Goal: Register for event/course

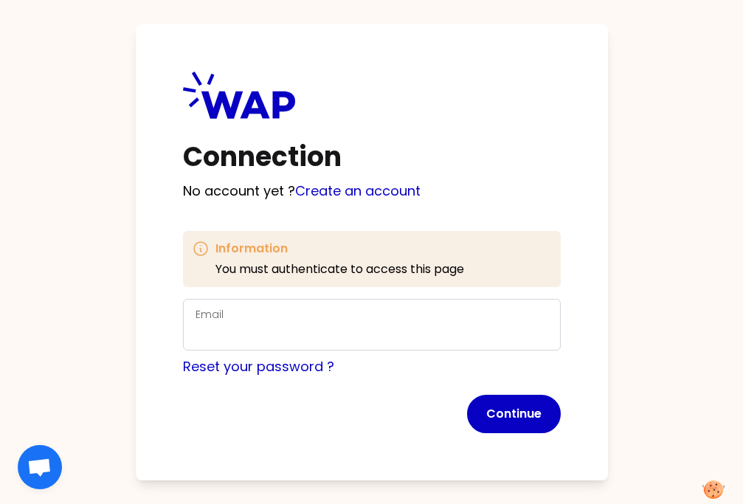
click at [344, 317] on div "Email" at bounding box center [372, 324] width 353 height 38
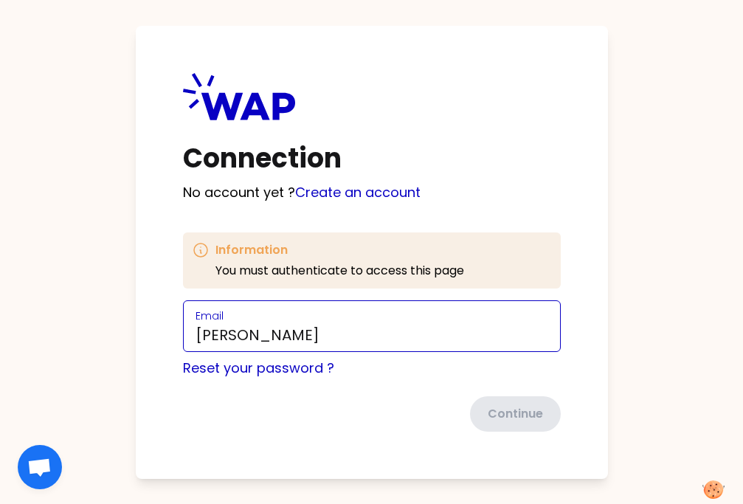
type input "[EMAIL_ADDRESS][DOMAIN_NAME]"
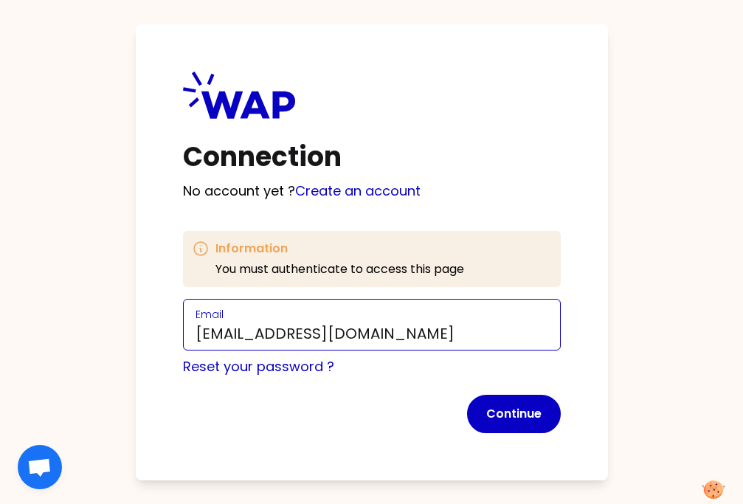
click button "Continue" at bounding box center [514, 414] width 94 height 38
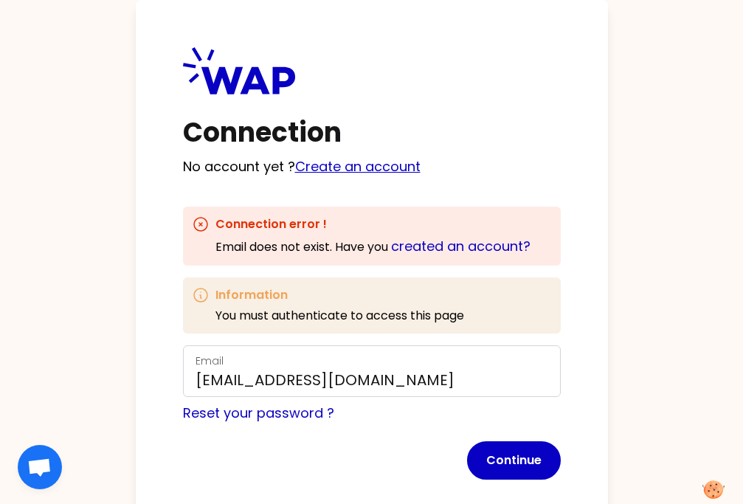
click at [364, 167] on link "Create an account" at bounding box center [357, 166] width 125 height 18
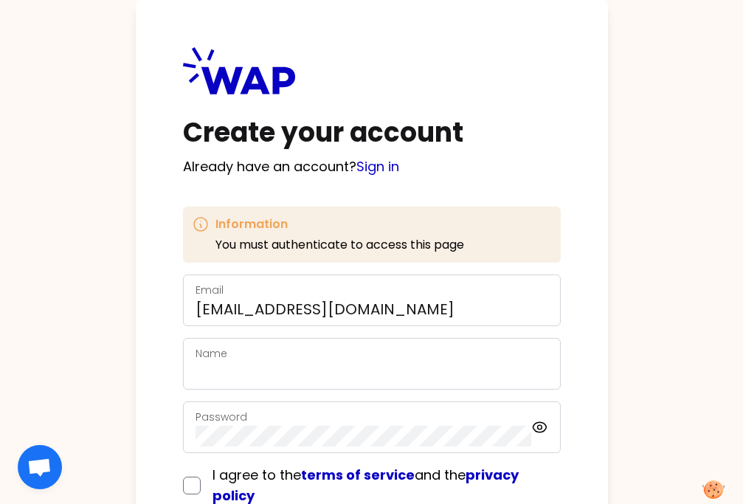
click at [235, 384] on div "Name" at bounding box center [372, 364] width 378 height 52
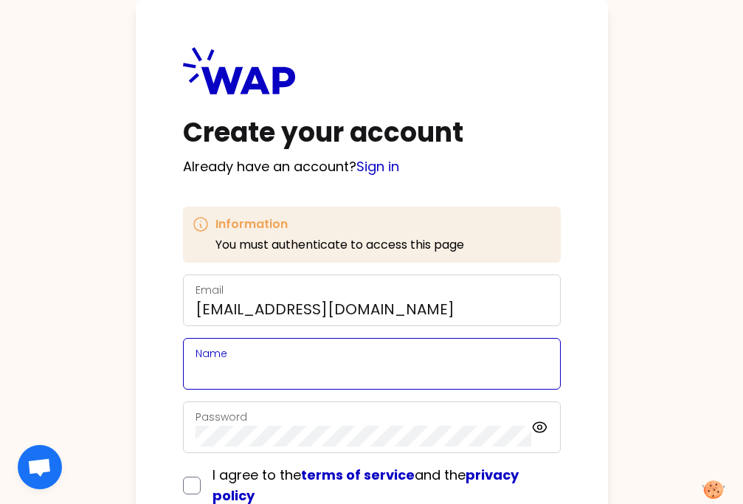
click at [232, 373] on input "Name" at bounding box center [372, 372] width 353 height 21
type input "[PERSON_NAME]"
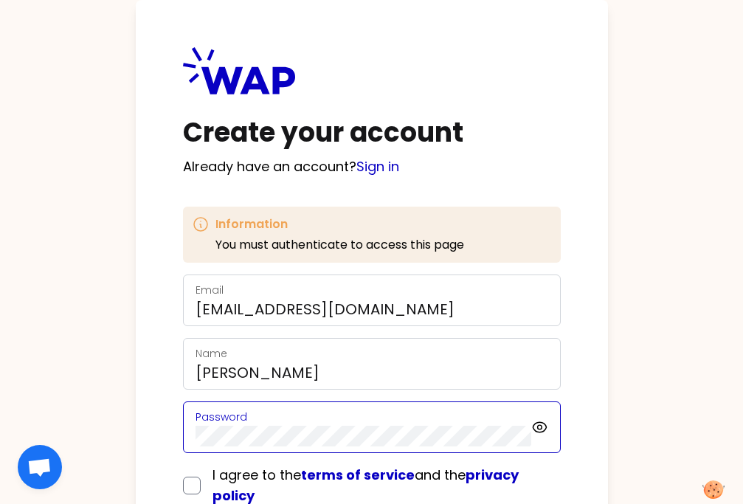
scroll to position [103, 0]
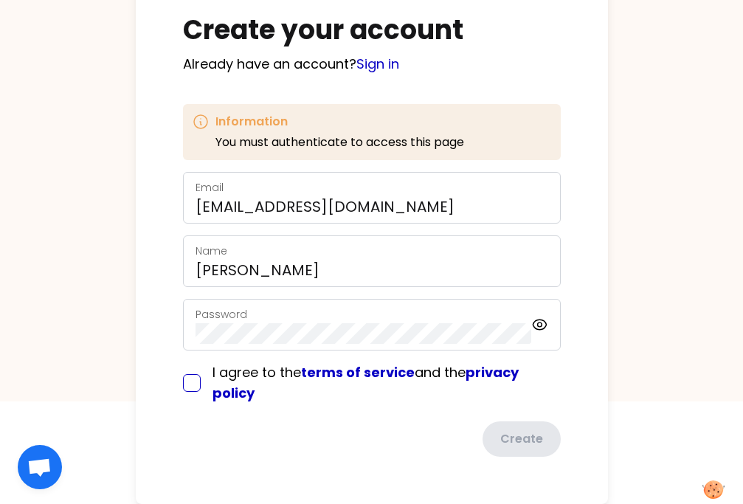
click at [192, 385] on div "I agree to the terms of service and the privacy policy" at bounding box center [372, 382] width 378 height 41
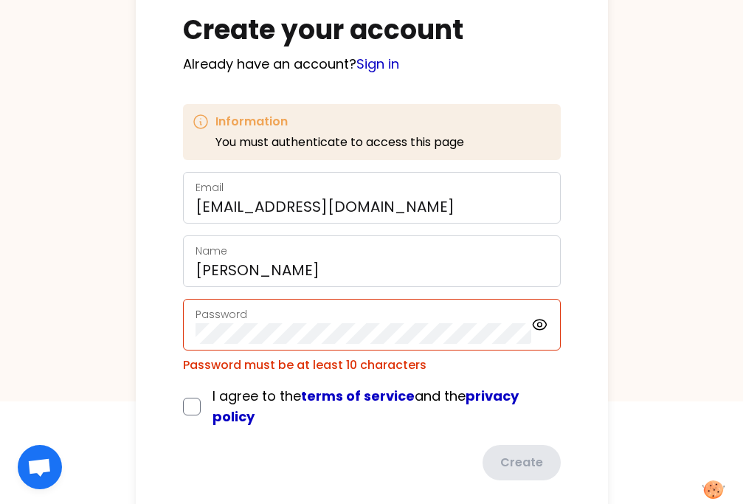
click at [212, 395] on span "I agree to the terms of service and the privacy policy" at bounding box center [365, 406] width 306 height 39
click at [263, 344] on div "Password" at bounding box center [372, 325] width 378 height 52
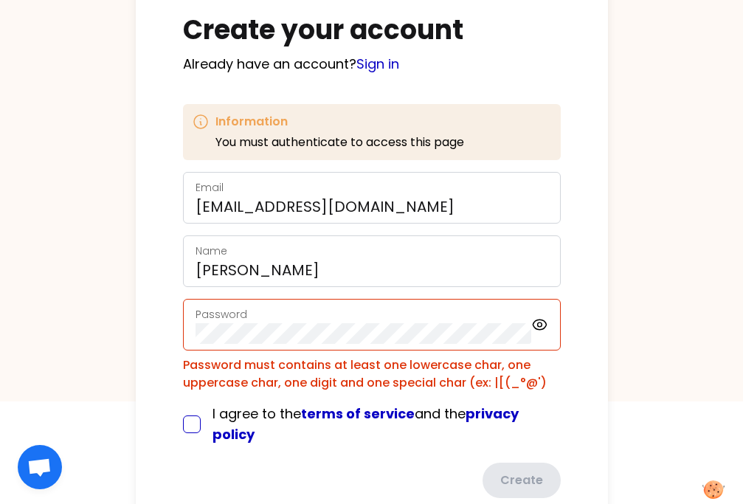
click at [195, 419] on input "checkbox" at bounding box center [192, 424] width 18 height 18
checkbox input "true"
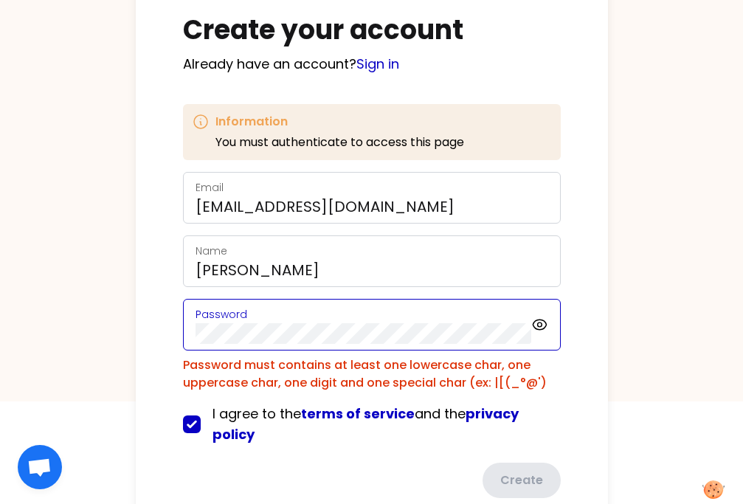
scroll to position [144, 0]
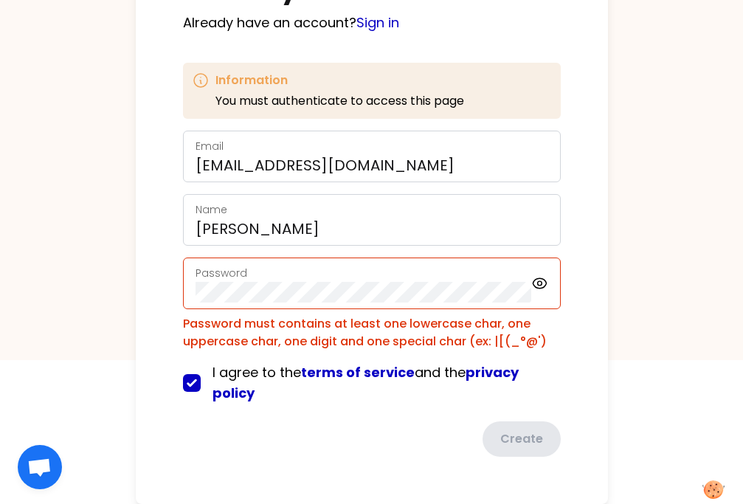
click at [550, 282] on div "Password" at bounding box center [372, 283] width 378 height 52
click at [545, 282] on icon at bounding box center [539, 283] width 13 height 10
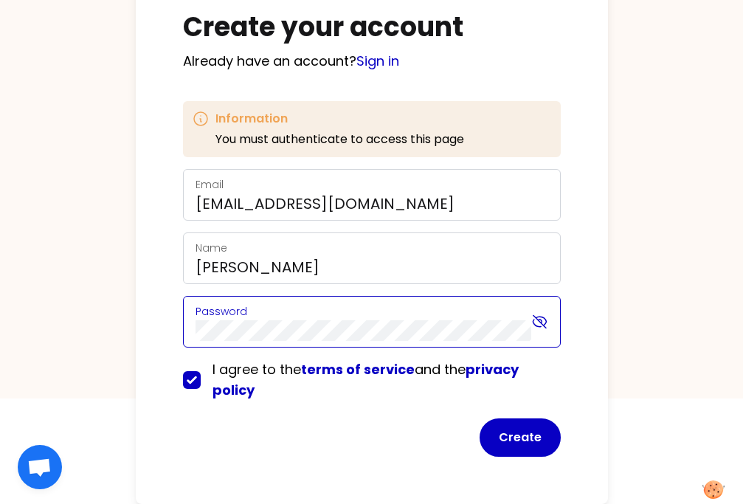
scroll to position [106, 0]
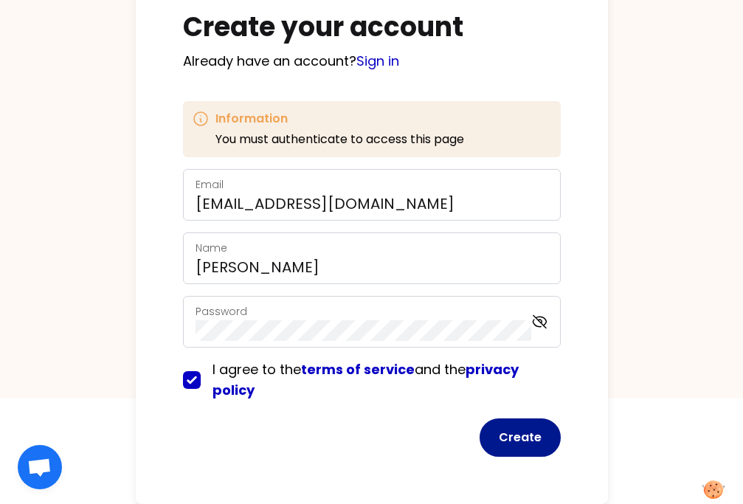
click at [536, 438] on button "Create" at bounding box center [520, 437] width 81 height 38
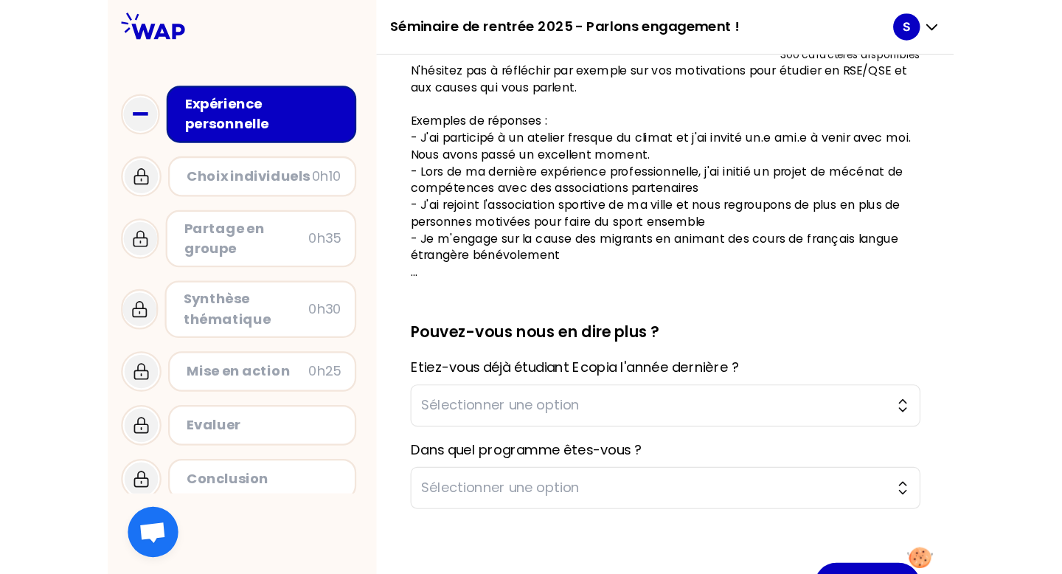
scroll to position [390, 0]
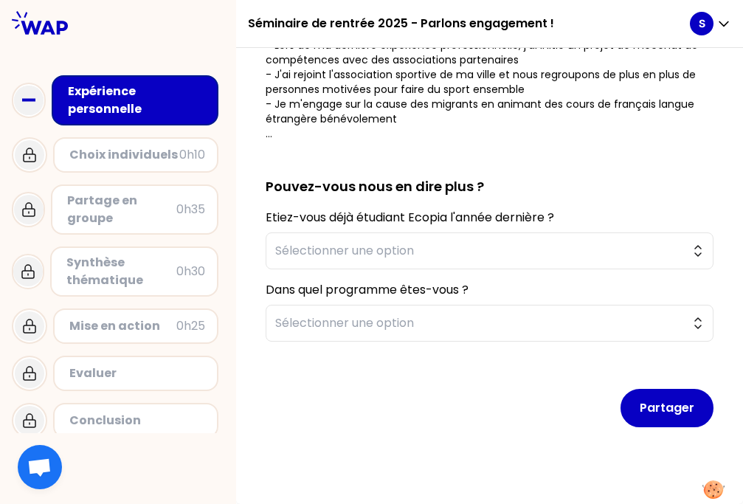
click at [184, 155] on div "0h10" at bounding box center [192, 155] width 26 height 18
click at [726, 22] on icon "button" at bounding box center [723, 24] width 9 height 4
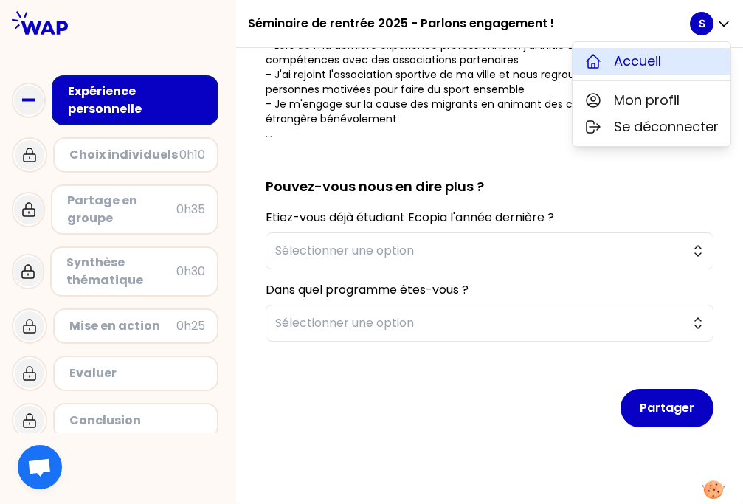
click at [654, 59] on span "Accueil" at bounding box center [637, 61] width 47 height 21
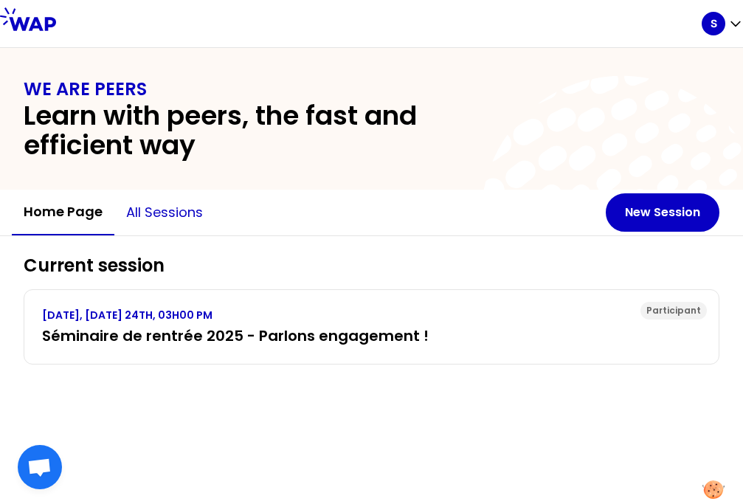
click at [175, 211] on button "All sessions" at bounding box center [164, 212] width 100 height 44
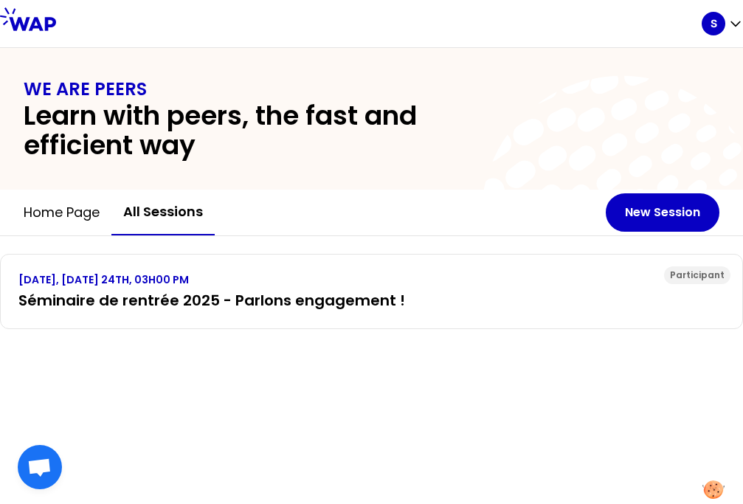
click at [155, 336] on div "Participant [DATE], [DATE] 24TH, 03H00 PM Séminaire de rentrée 2025 - Parlons e…" at bounding box center [371, 306] width 743 height 140
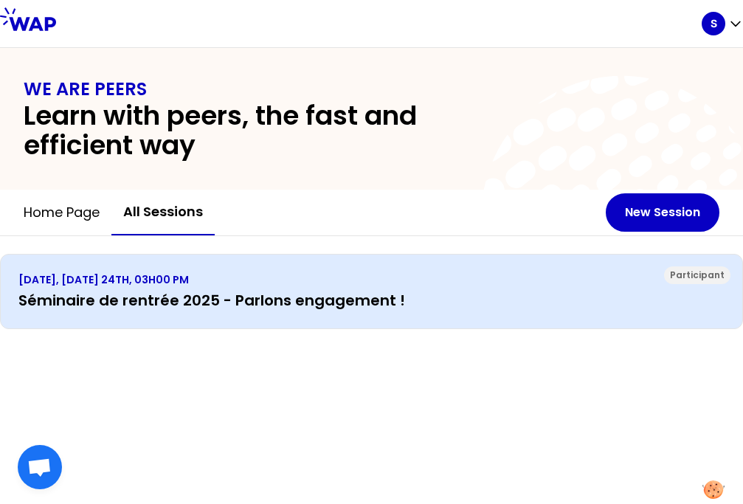
click at [150, 319] on div "Participant [DATE], [DATE] 24TH, 03H00 PM Séminaire de rentrée 2025 - Parlons e…" at bounding box center [371, 291] width 743 height 75
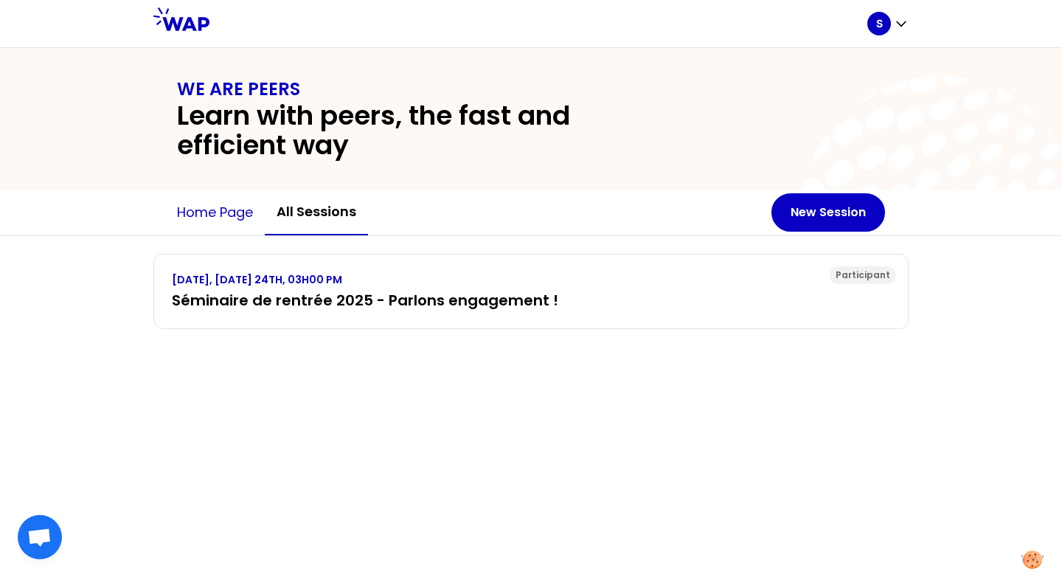
click at [210, 224] on button "Home page" at bounding box center [215, 212] width 100 height 44
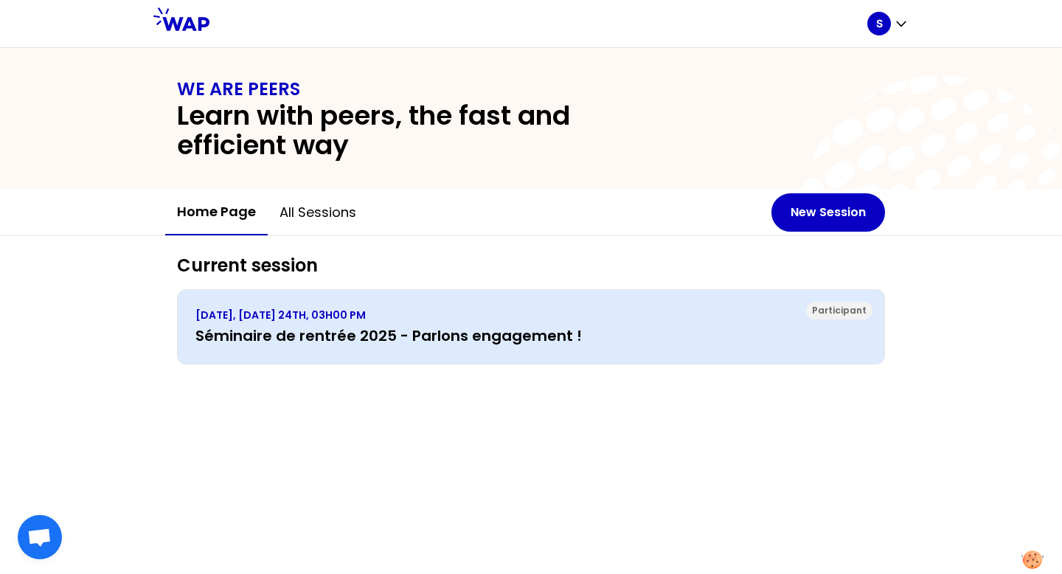
drag, startPoint x: 210, startPoint y: 224, endPoint x: 261, endPoint y: 307, distance: 97.1
click at [261, 307] on div "Participant [DATE], [DATE] 24TH, 03H00 PM Séminaire de rentrée 2025 - Parlons e…" at bounding box center [531, 326] width 708 height 75
drag, startPoint x: 261, startPoint y: 307, endPoint x: 812, endPoint y: 294, distance: 551.3
click at [742, 294] on div "Participant [DATE], [DATE] 24TH, 03H00 PM Séminaire de rentrée 2025 - Parlons e…" at bounding box center [531, 326] width 708 height 75
drag, startPoint x: 812, startPoint y: 294, endPoint x: 828, endPoint y: 302, distance: 17.2
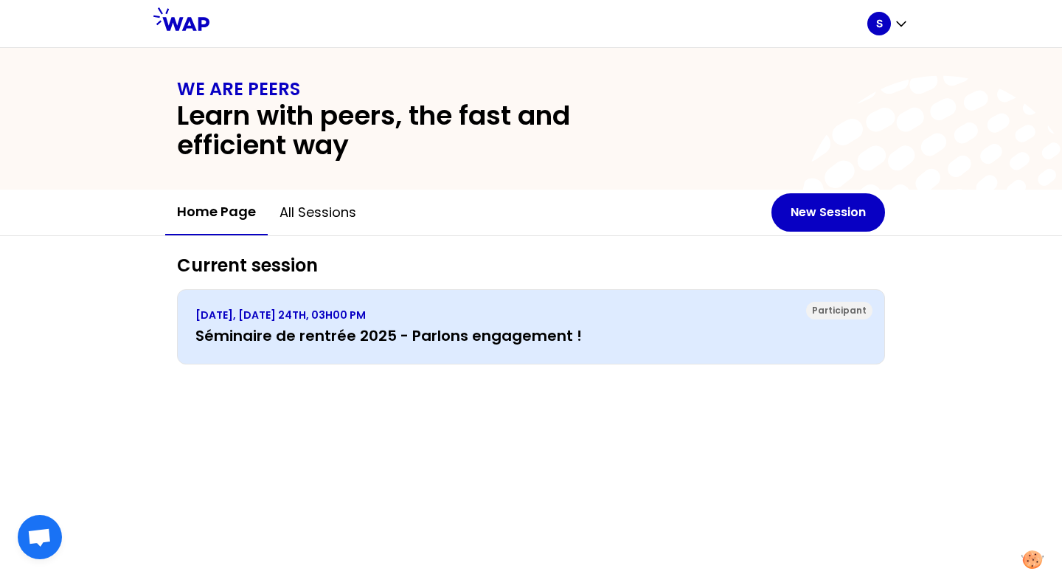
click at [742, 302] on div "Participant" at bounding box center [839, 311] width 66 height 18
drag, startPoint x: 679, startPoint y: 313, endPoint x: 472, endPoint y: 341, distance: 208.5
click at [472, 341] on h3 "Séminaire de rentrée 2025 - Parlons engagement !" at bounding box center [531, 335] width 671 height 21
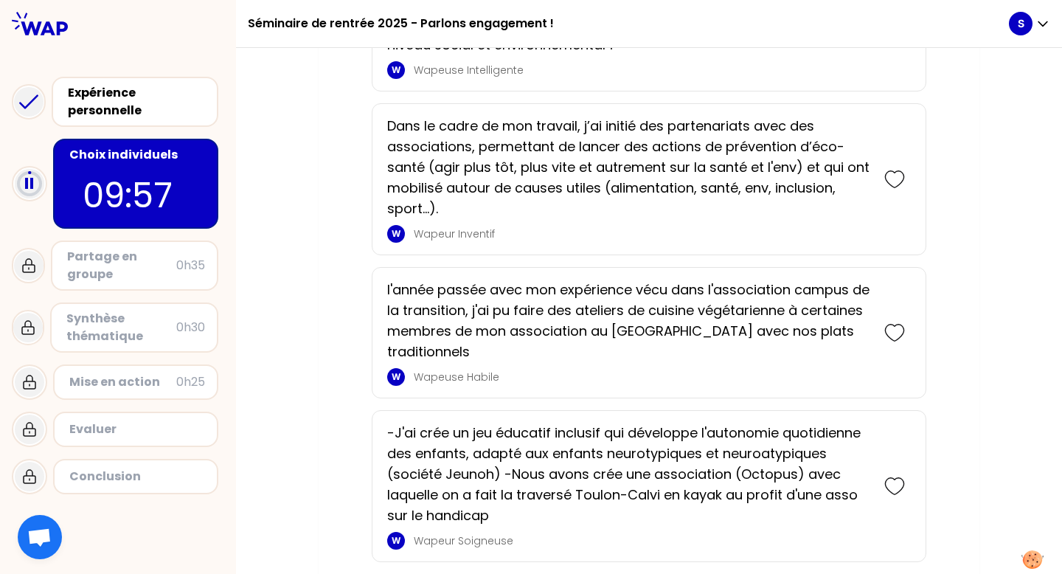
scroll to position [2561, 0]
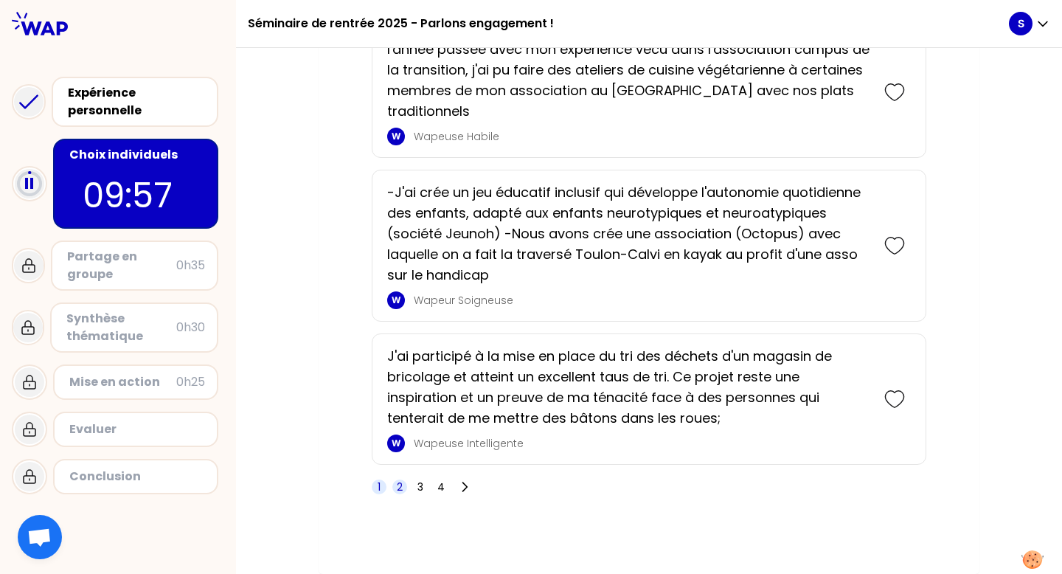
drag, startPoint x: 472, startPoint y: 341, endPoint x: 398, endPoint y: 485, distance: 162.3
click at [398, 485] on span "2" at bounding box center [400, 487] width 6 height 15
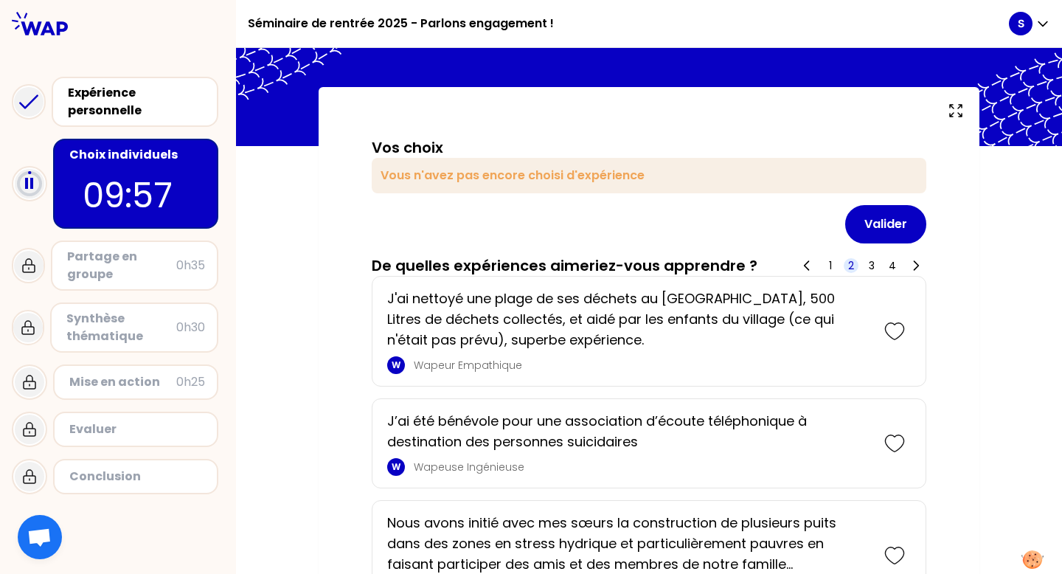
scroll to position [45, 0]
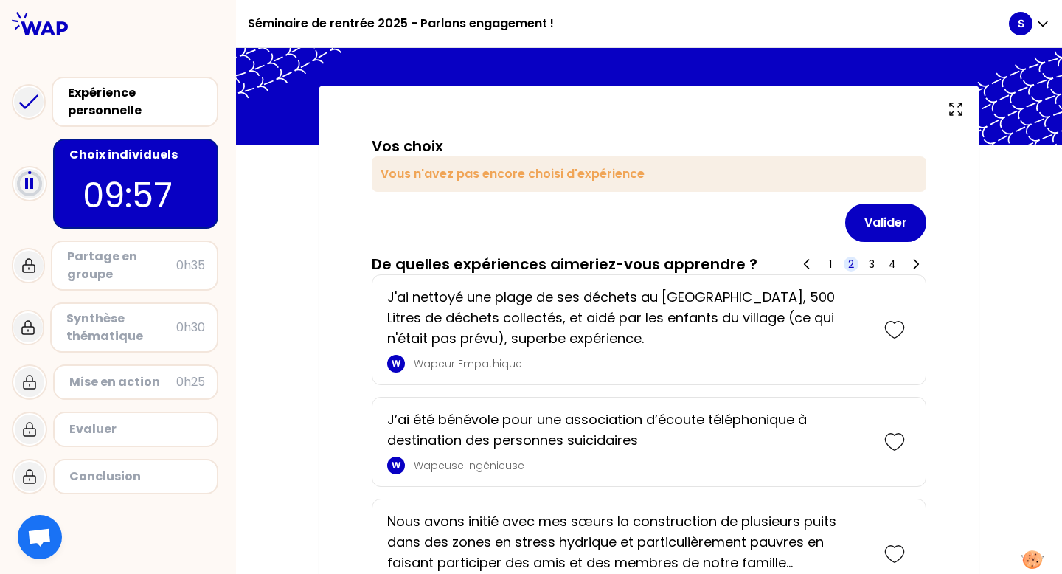
click at [742, 272] on div "1 2 3 4" at bounding box center [862, 264] width 130 height 21
drag, startPoint x: 398, startPoint y: 485, endPoint x: 819, endPoint y: 269, distance: 473.2
click at [742, 269] on div "1 2 3 4" at bounding box center [862, 264] width 130 height 21
click at [742, 266] on span "1" at bounding box center [830, 264] width 15 height 15
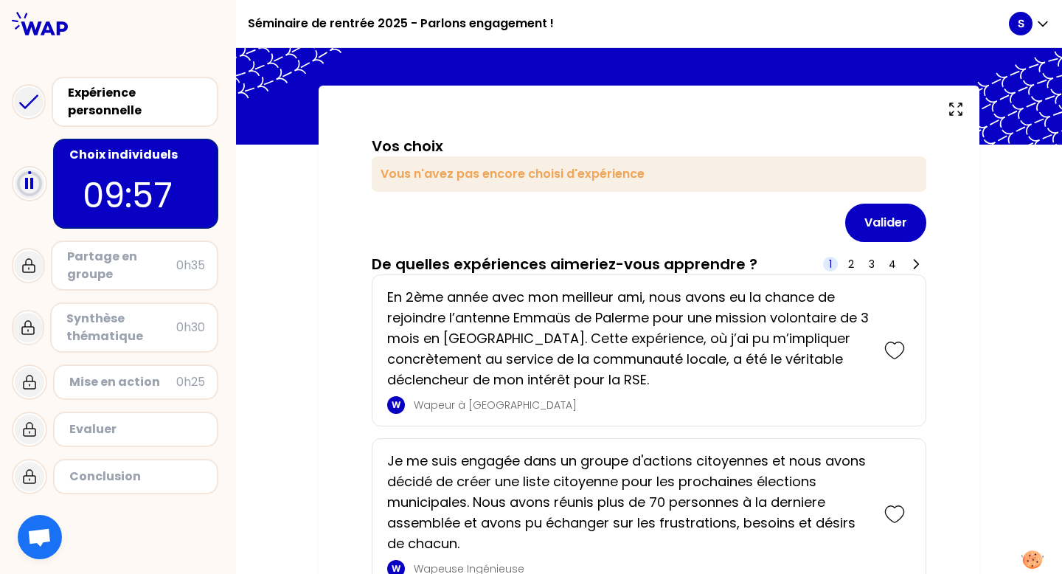
click at [742, 266] on span "2" at bounding box center [851, 264] width 6 height 15
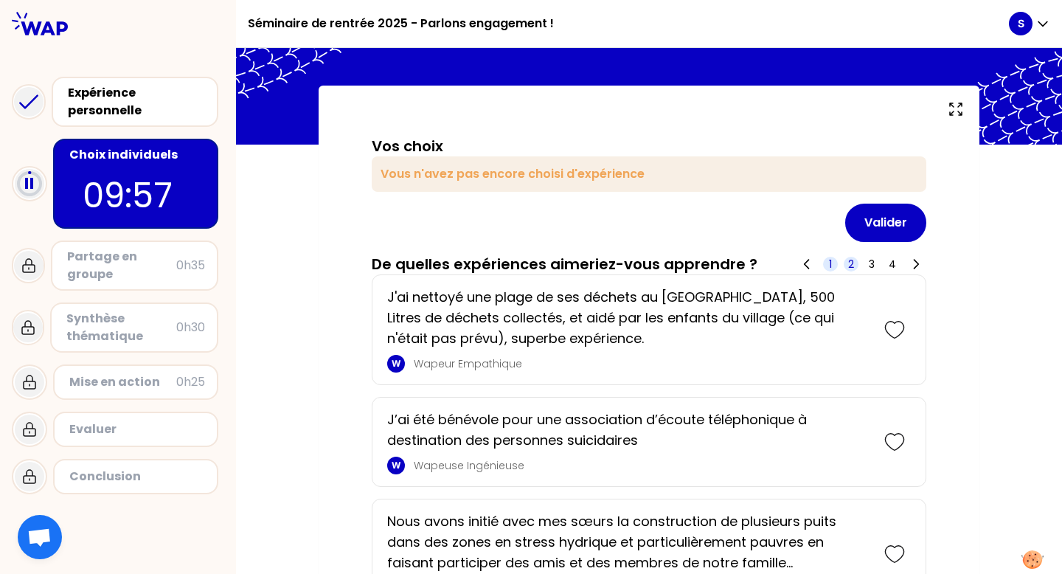
click at [742, 266] on span "1" at bounding box center [830, 264] width 3 height 15
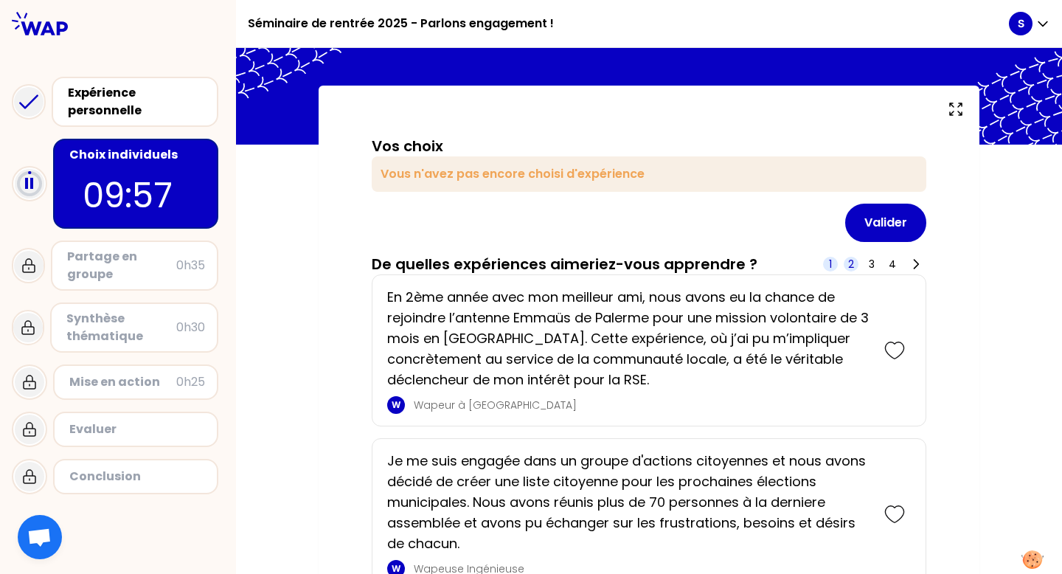
drag, startPoint x: 826, startPoint y: 266, endPoint x: 849, endPoint y: 263, distance: 23.8
click at [742, 263] on span "2" at bounding box center [851, 264] width 6 height 15
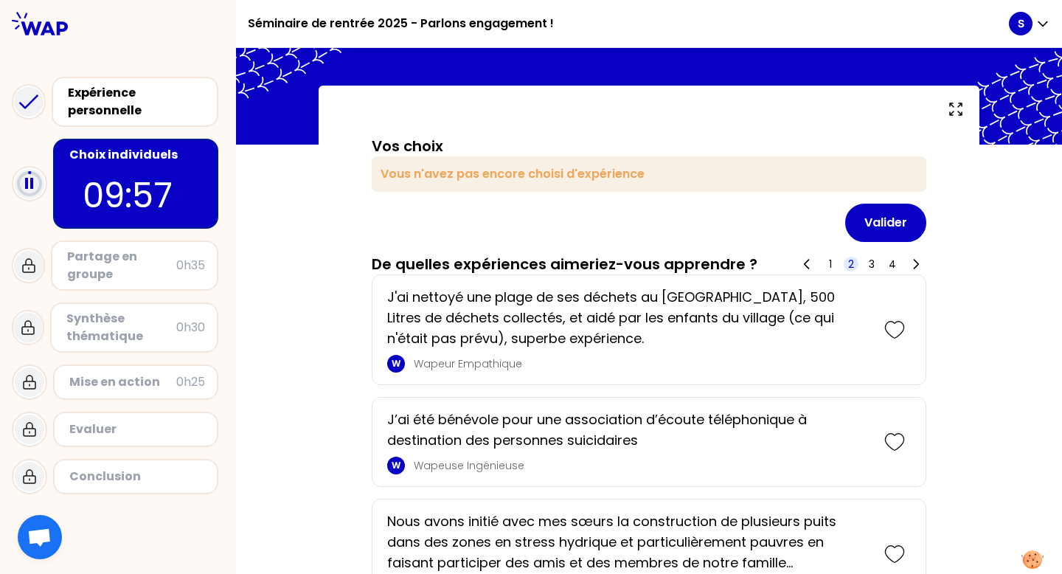
click at [742, 323] on icon at bounding box center [895, 329] width 21 height 21
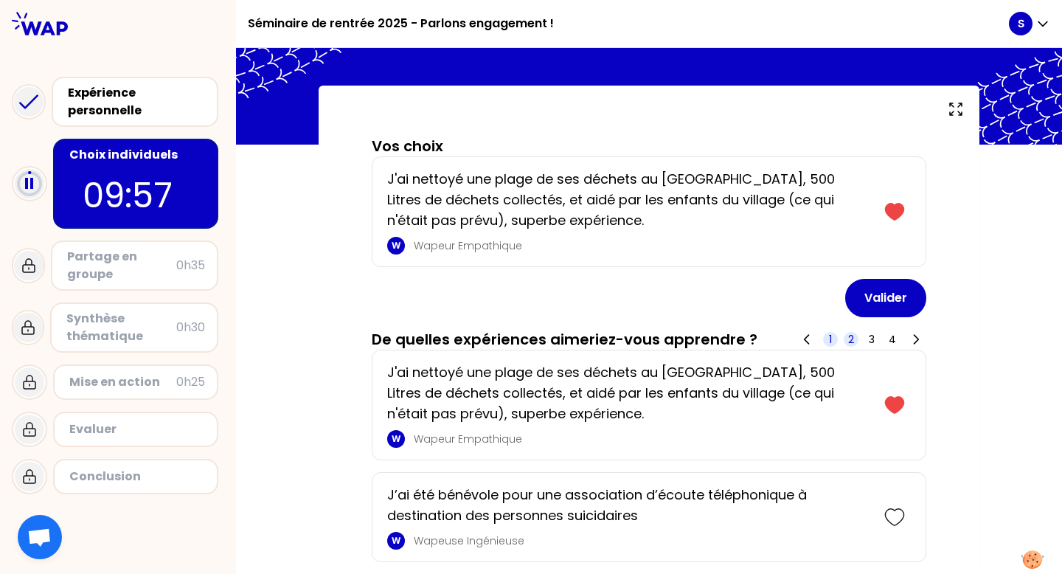
drag, startPoint x: 849, startPoint y: 263, endPoint x: 828, endPoint y: 339, distance: 78.2
click at [742, 339] on span "1" at bounding box center [830, 339] width 15 height 15
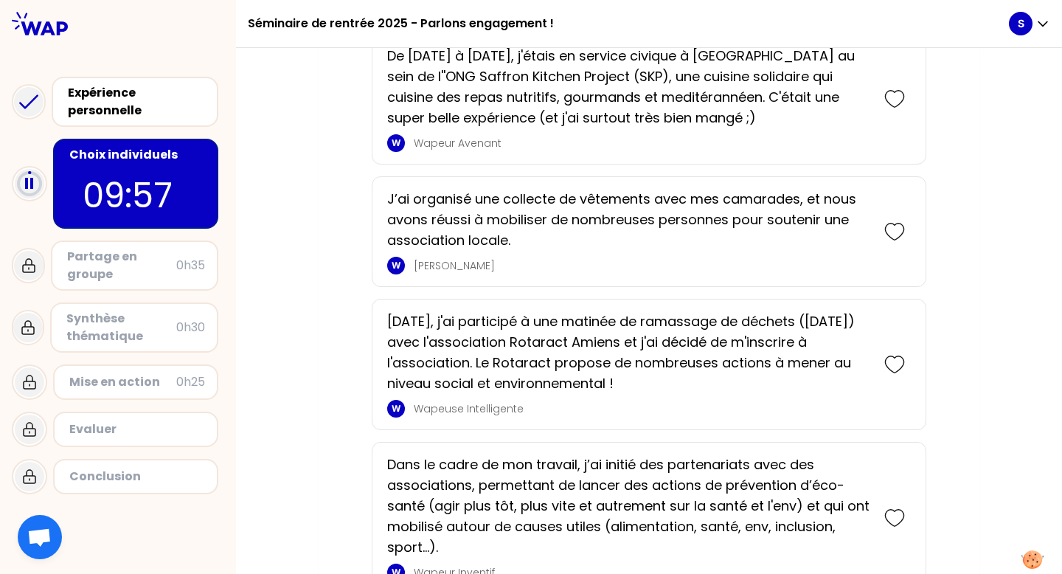
scroll to position [2636, 0]
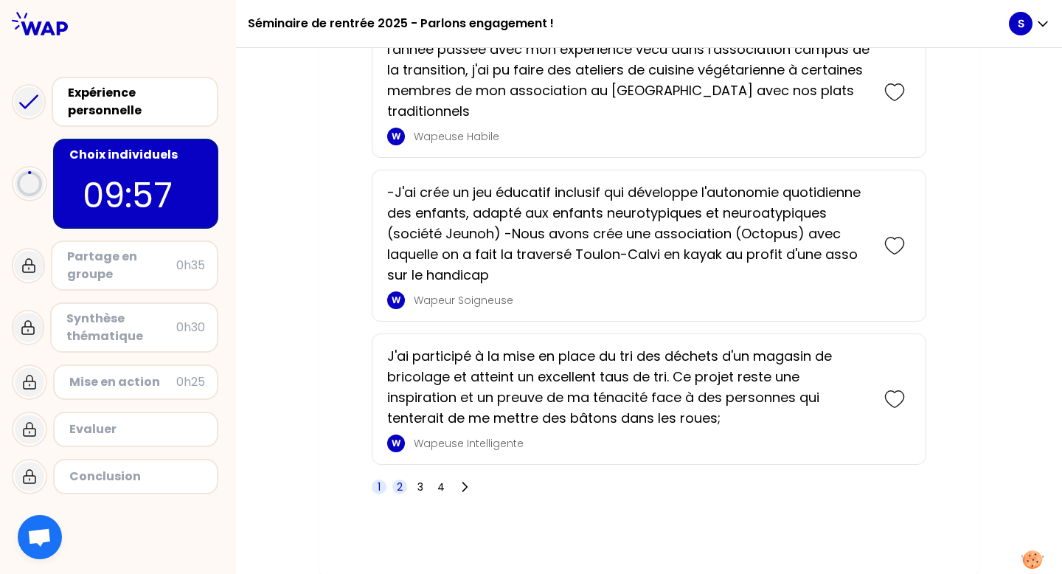
click at [397, 491] on span "2" at bounding box center [400, 487] width 6 height 15
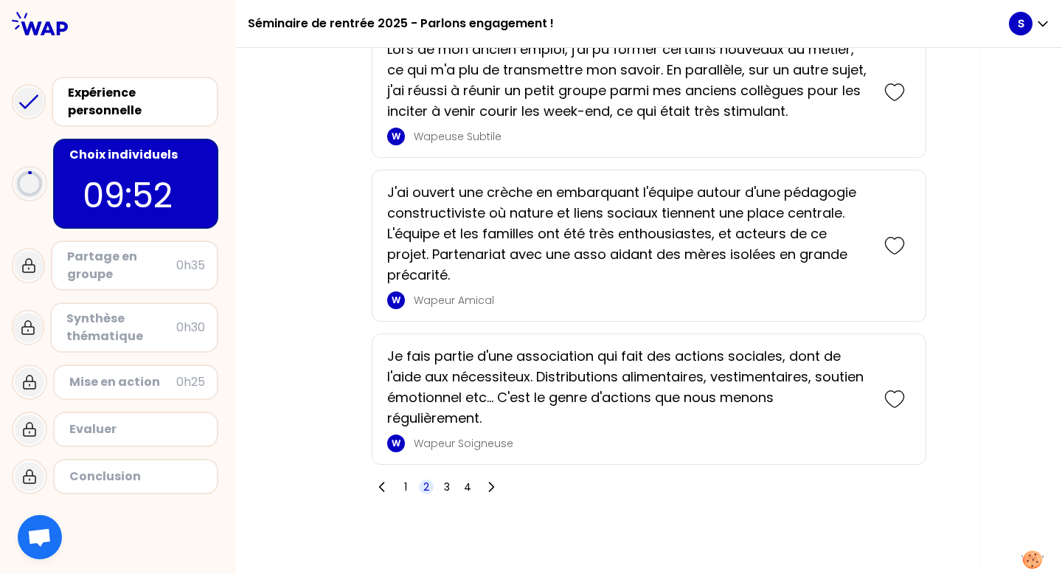
scroll to position [2514, 0]
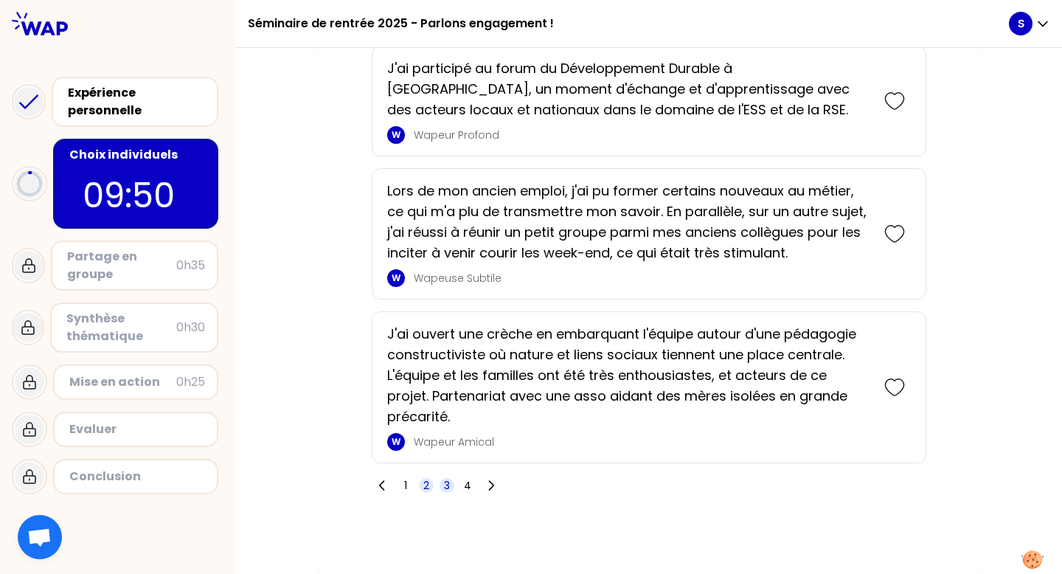
click at [447, 485] on span "3" at bounding box center [447, 485] width 6 height 15
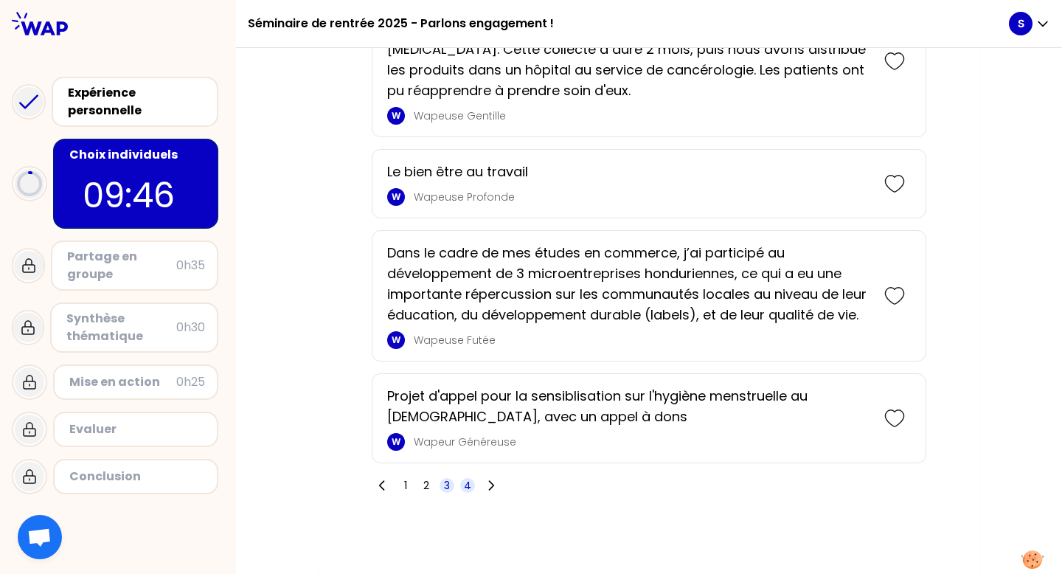
click at [471, 487] on span "4" at bounding box center [467, 485] width 15 height 15
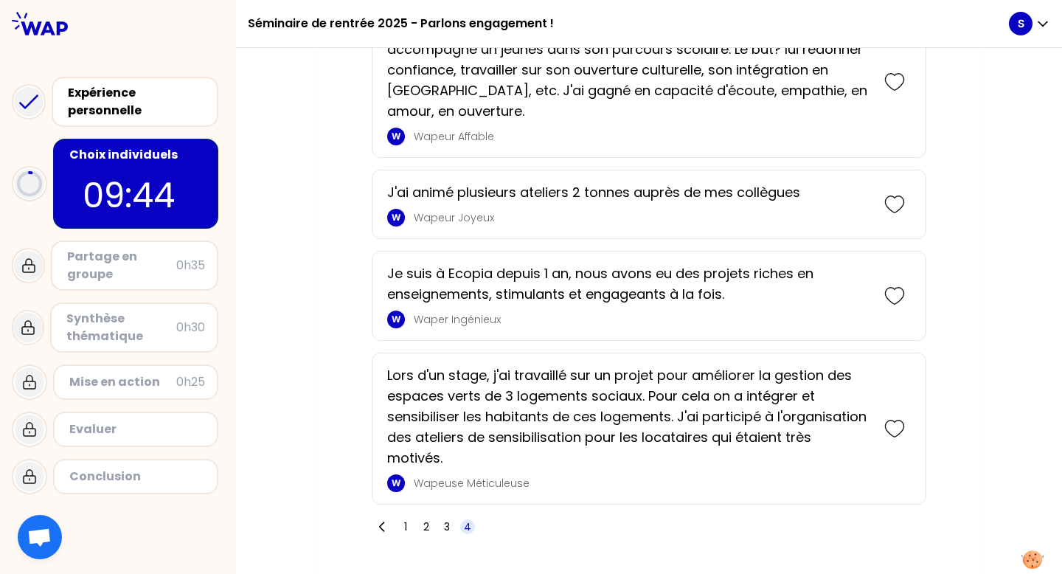
scroll to position [658, 0]
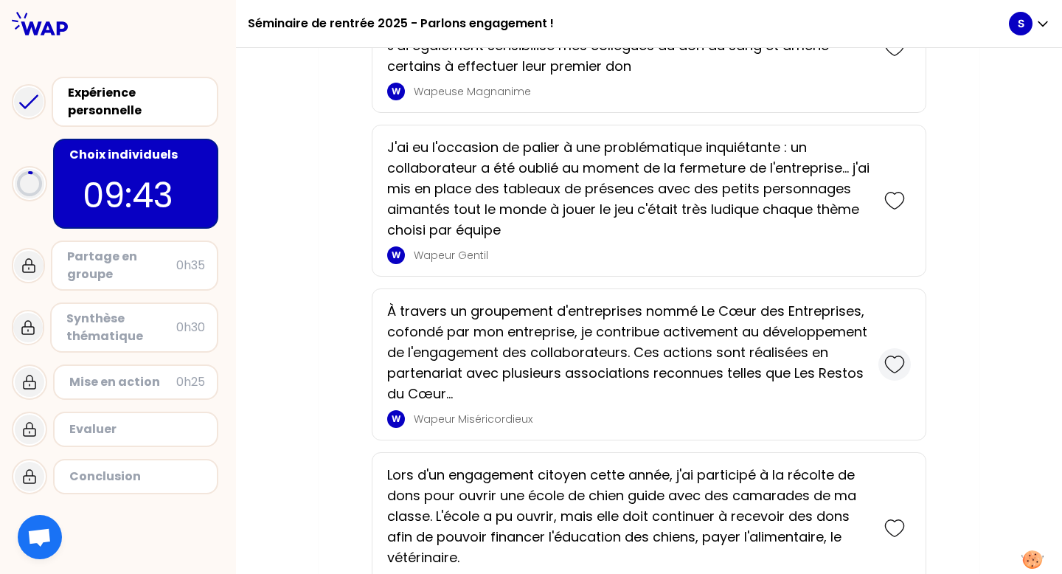
click at [742, 358] on icon at bounding box center [895, 364] width 21 height 21
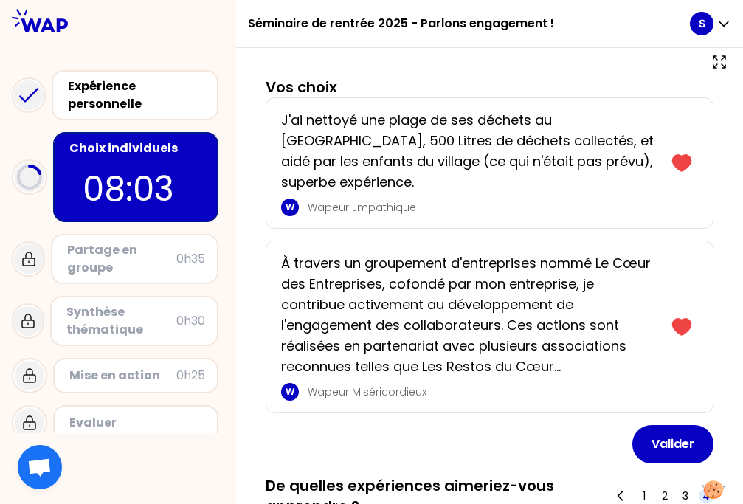
scroll to position [88, 0]
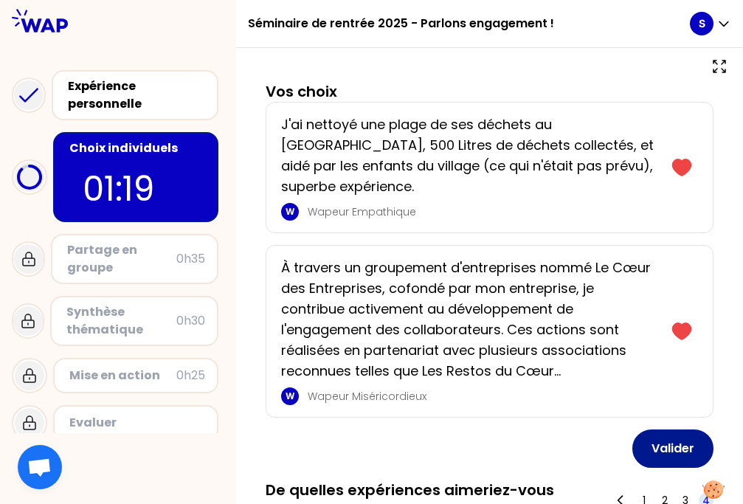
click at [654, 429] on button "Valider" at bounding box center [672, 448] width 81 height 38
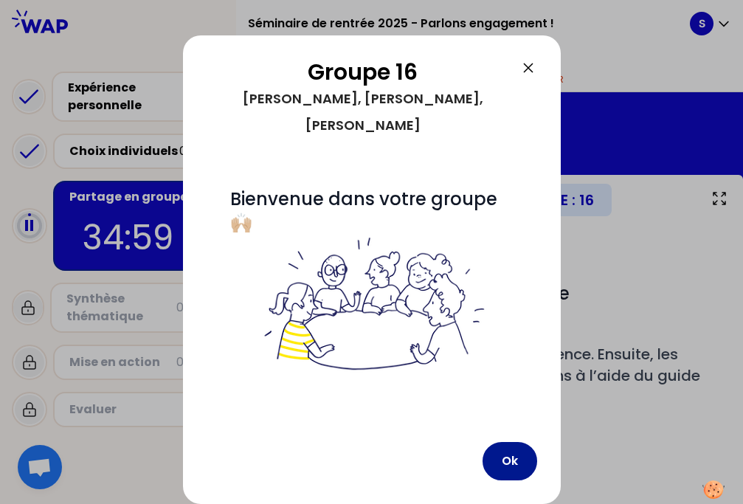
click at [505, 469] on button "Ok" at bounding box center [510, 461] width 55 height 38
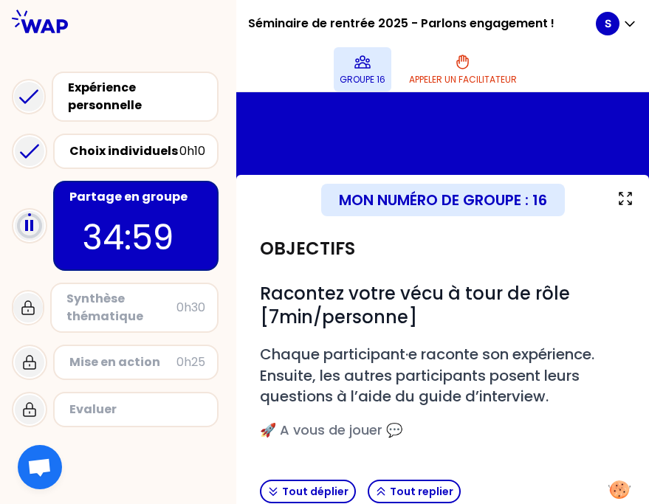
click at [355, 66] on icon at bounding box center [362, 62] width 15 height 12
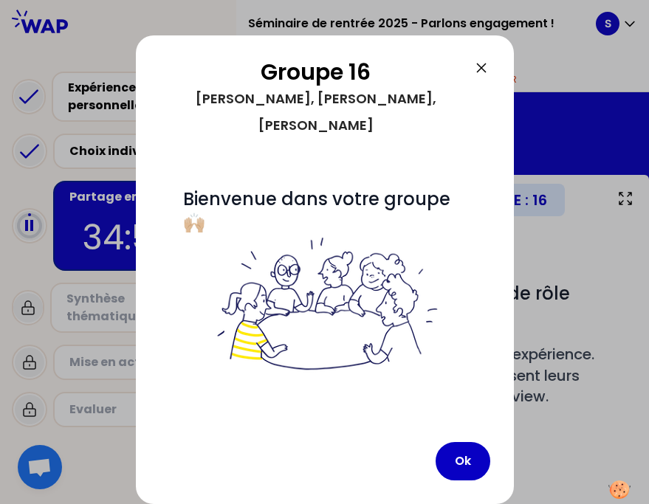
click at [476, 66] on icon at bounding box center [481, 68] width 18 height 18
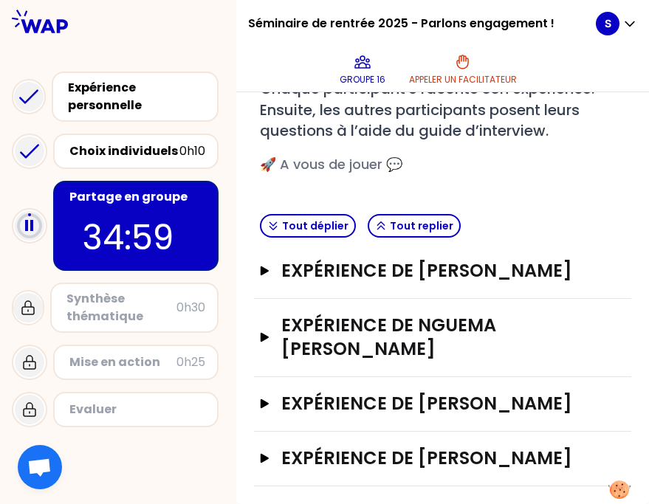
scroll to position [312, 0]
click at [274, 314] on button "Expérience de Nguema [PERSON_NAME]" at bounding box center [442, 337] width 365 height 47
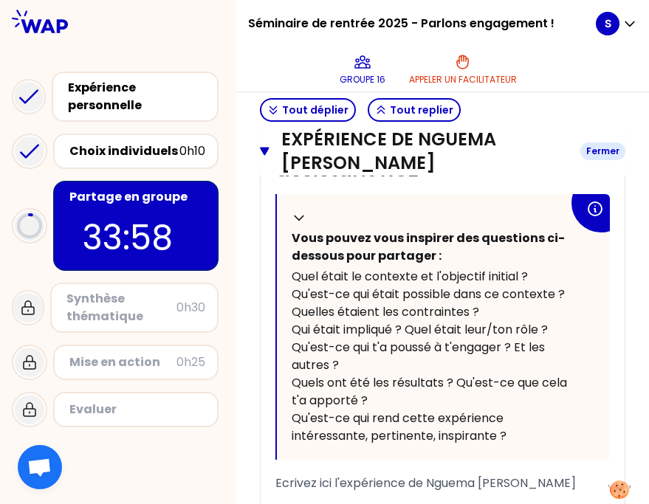
scroll to position [935, 0]
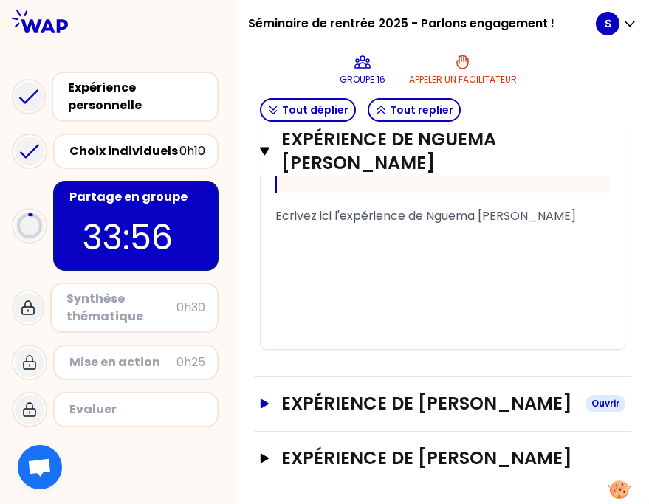
click at [266, 399] on icon "button" at bounding box center [264, 404] width 8 height 10
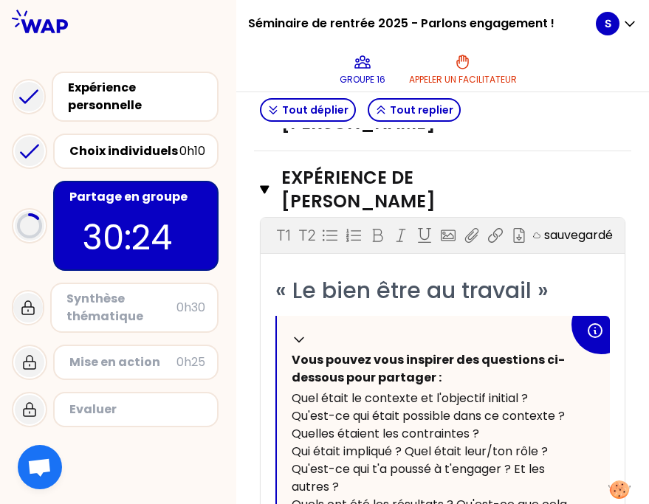
scroll to position [1012, 0]
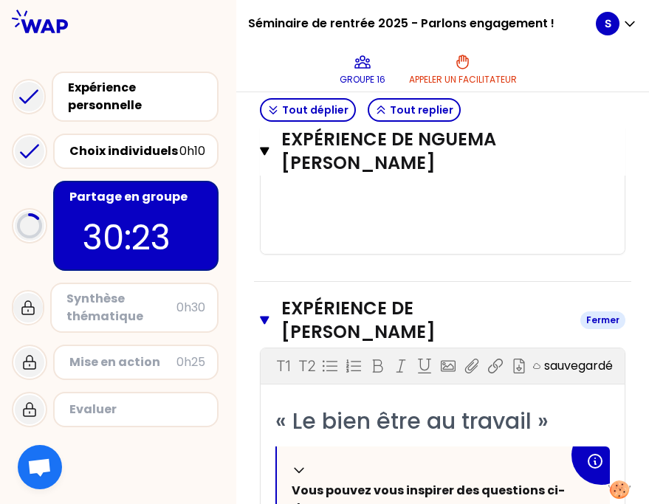
click at [263, 314] on icon "button" at bounding box center [265, 320] width 10 height 12
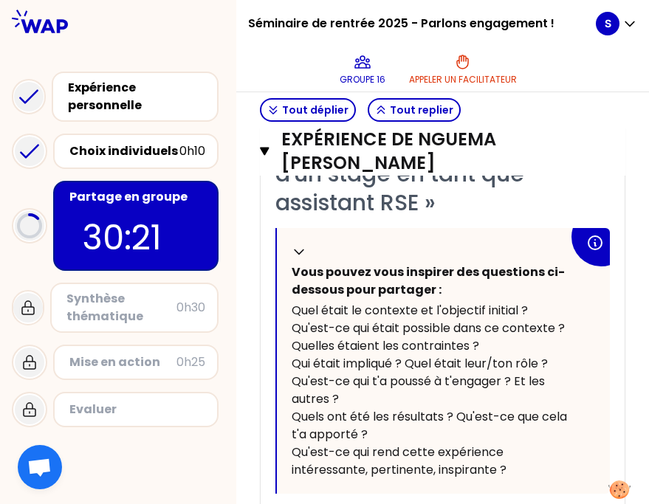
scroll to position [454, 0]
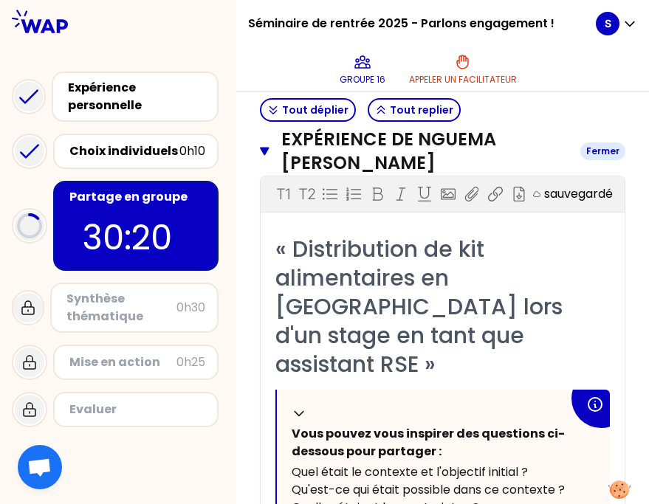
click at [266, 153] on icon "button" at bounding box center [265, 151] width 10 height 12
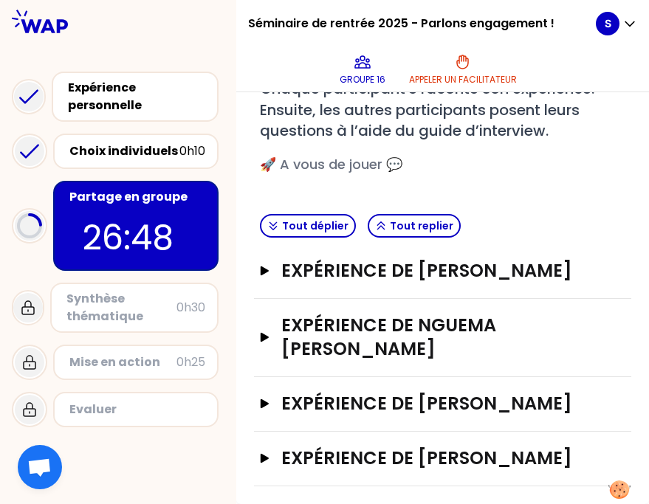
click at [345, 244] on div "Expérience de [PERSON_NAME]" at bounding box center [442, 271] width 377 height 55
click at [272, 259] on button "Expérience de [PERSON_NAME]" at bounding box center [442, 271] width 365 height 24
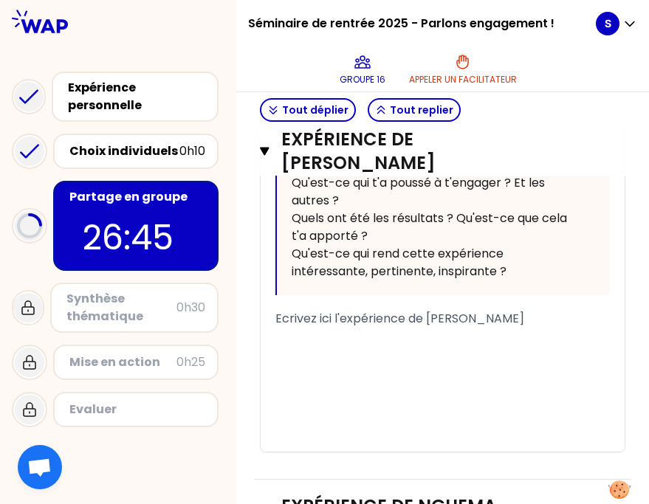
scroll to position [649, 0]
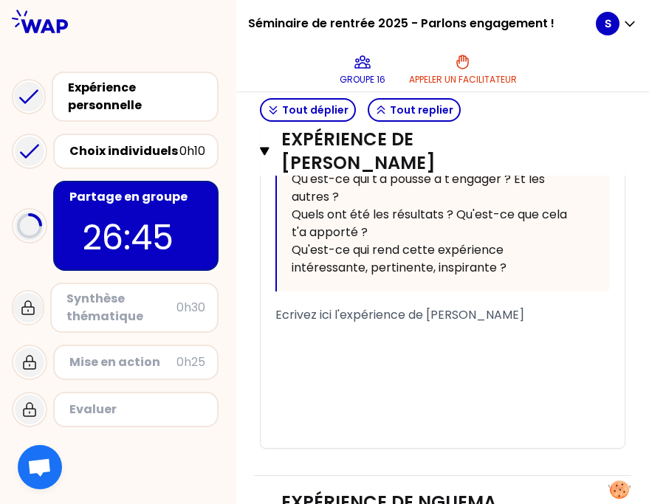
click at [283, 342] on div "﻿" at bounding box center [442, 351] width 334 height 18
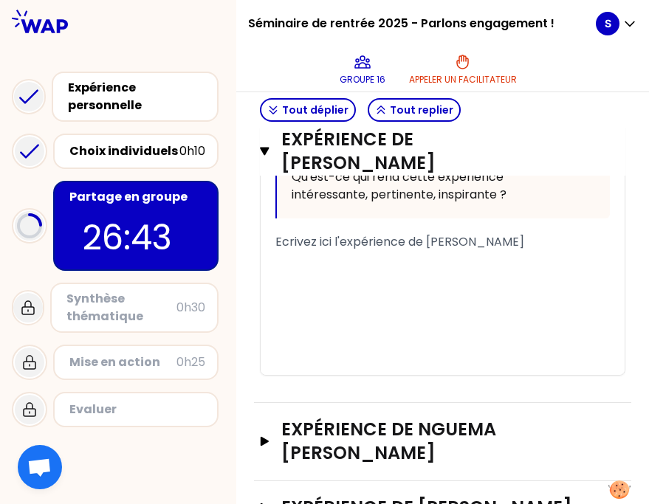
scroll to position [848, 0]
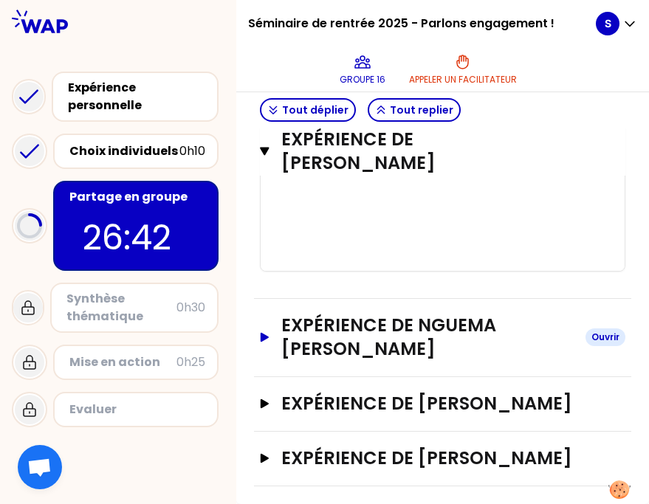
click at [447, 314] on h3 "Expérience de Nguema [PERSON_NAME]" at bounding box center [427, 337] width 292 height 47
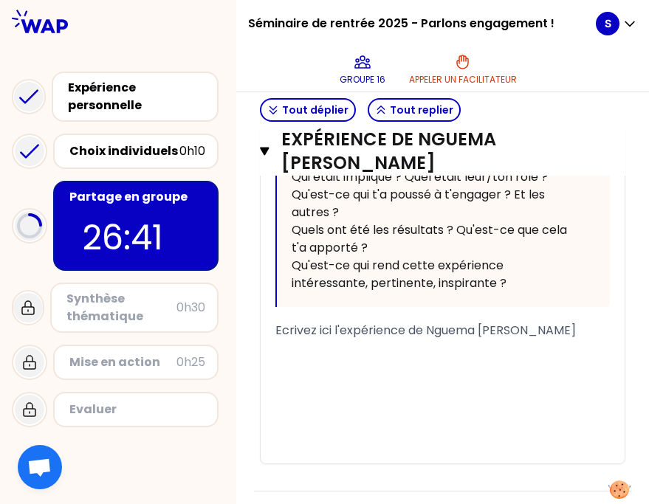
scroll to position [1366, 0]
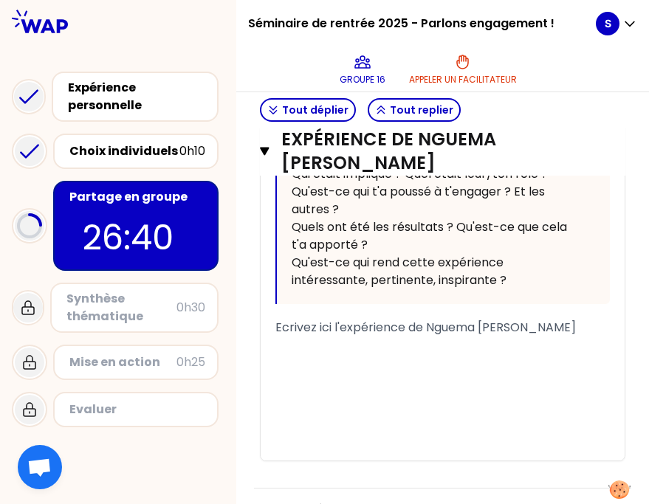
click at [560, 319] on span "Ecrivez ici l'expérience de Nguema [PERSON_NAME]" at bounding box center [425, 327] width 300 height 17
click at [483, 336] on div "﻿" at bounding box center [442, 345] width 334 height 18
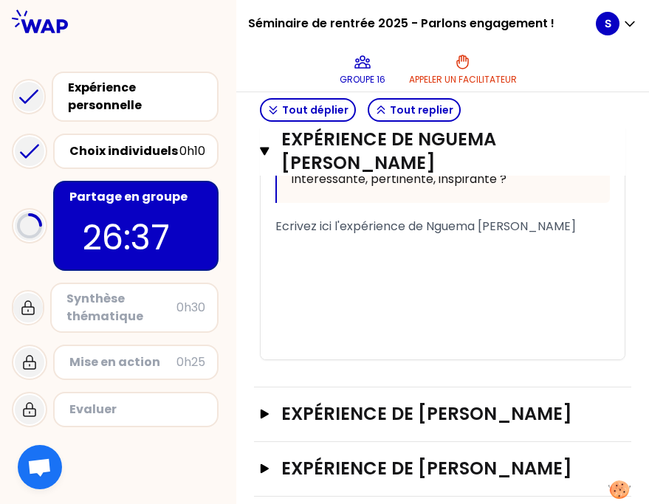
scroll to position [1471, 0]
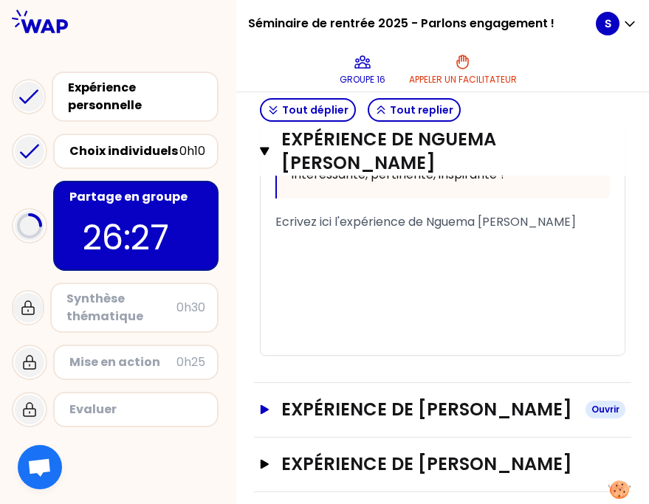
click at [391, 398] on h3 "Expérience de [PERSON_NAME]" at bounding box center [427, 410] width 292 height 24
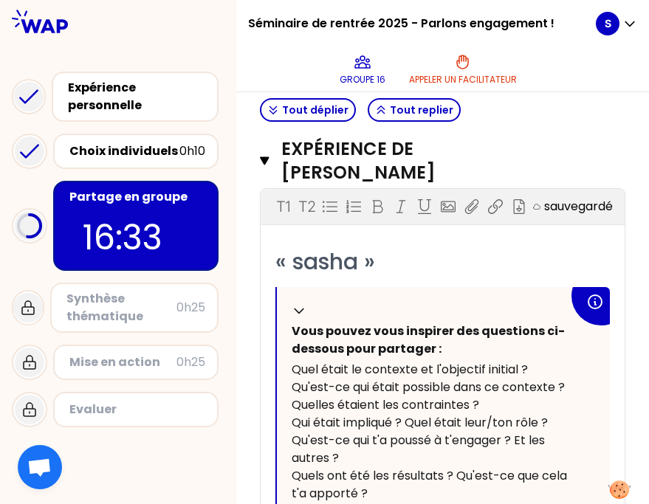
scroll to position [386, 0]
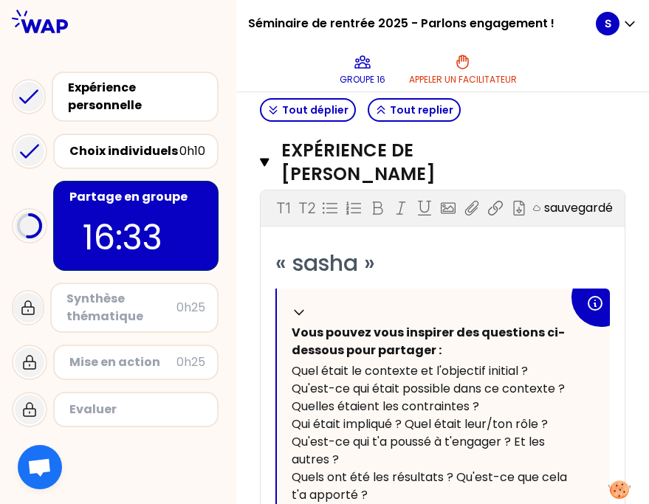
click at [328, 247] on span "« sasha »" at bounding box center [325, 263] width 100 height 32
click at [362, 247] on span "« sasha »" at bounding box center [325, 263] width 100 height 32
click at [329, 247] on span "« sasha »" at bounding box center [325, 263] width 100 height 32
click at [317, 247] on span "« sha »" at bounding box center [312, 263] width 74 height 32
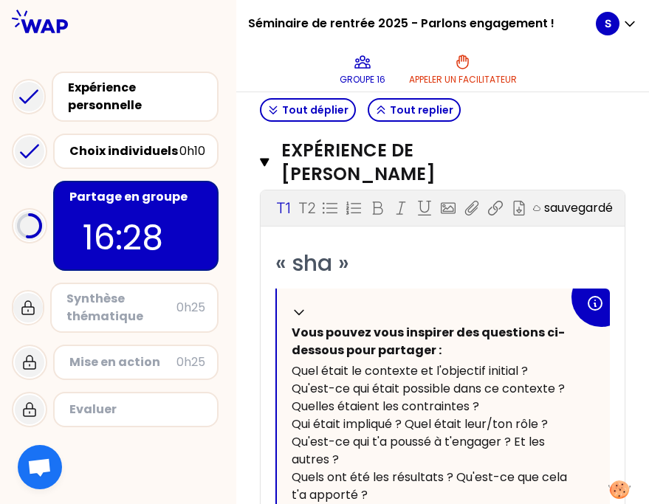
click at [317, 247] on span "« sha »" at bounding box center [312, 263] width 74 height 32
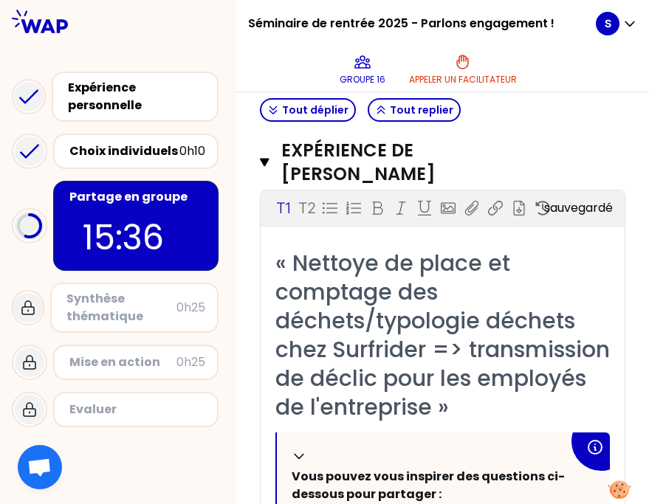
click at [293, 247] on span "« Nettoye de place et comptage des déchets/typologie déchets chez Surfrider => …" at bounding box center [445, 335] width 340 height 176
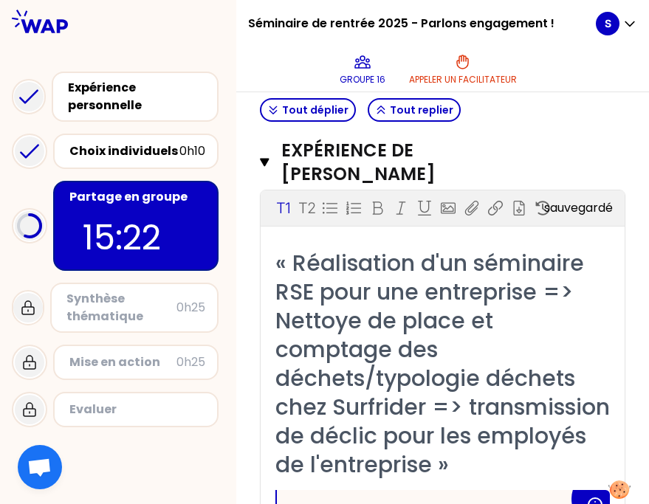
click at [449, 296] on span "« Réalisation d'un séminaire RSE pour une entreprise => Nettoye de place et com…" at bounding box center [445, 363] width 340 height 233
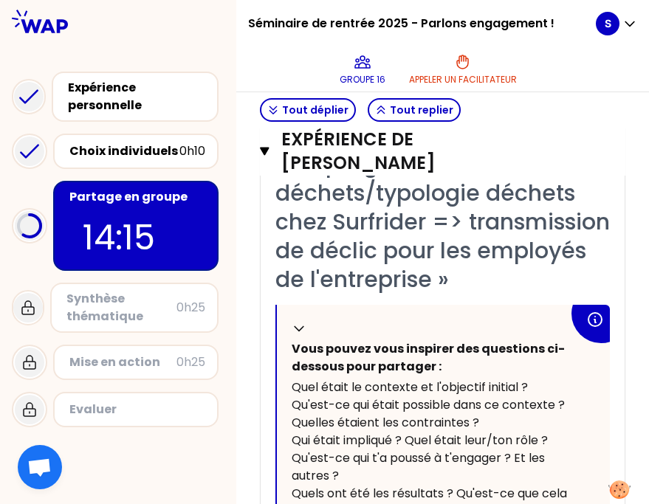
scroll to position [750, 0]
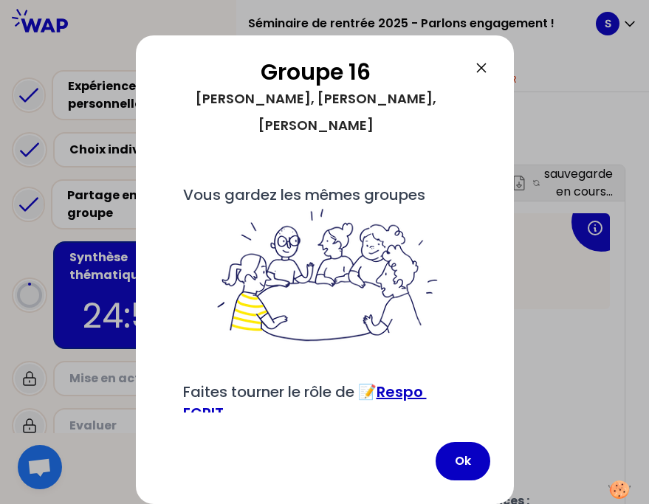
scroll to position [750, 0]
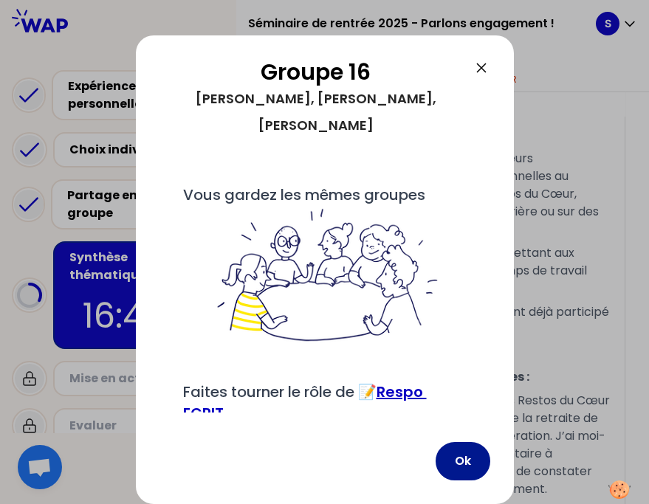
click at [456, 457] on button "Ok" at bounding box center [462, 461] width 55 height 38
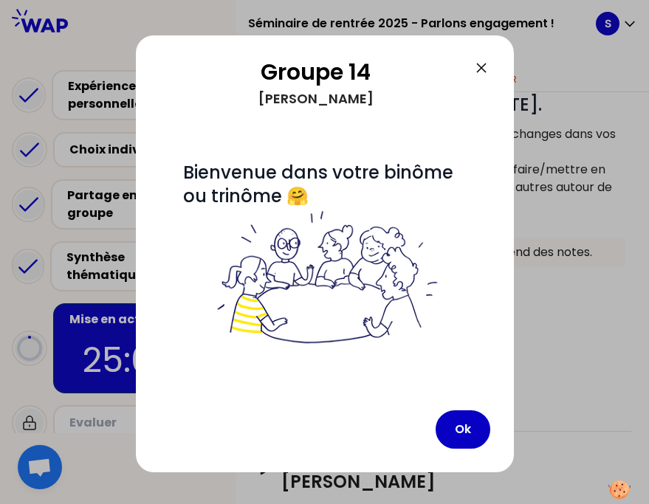
scroll to position [283, 0]
click at [482, 64] on icon at bounding box center [481, 68] width 18 height 18
